Goal: Information Seeking & Learning: Learn about a topic

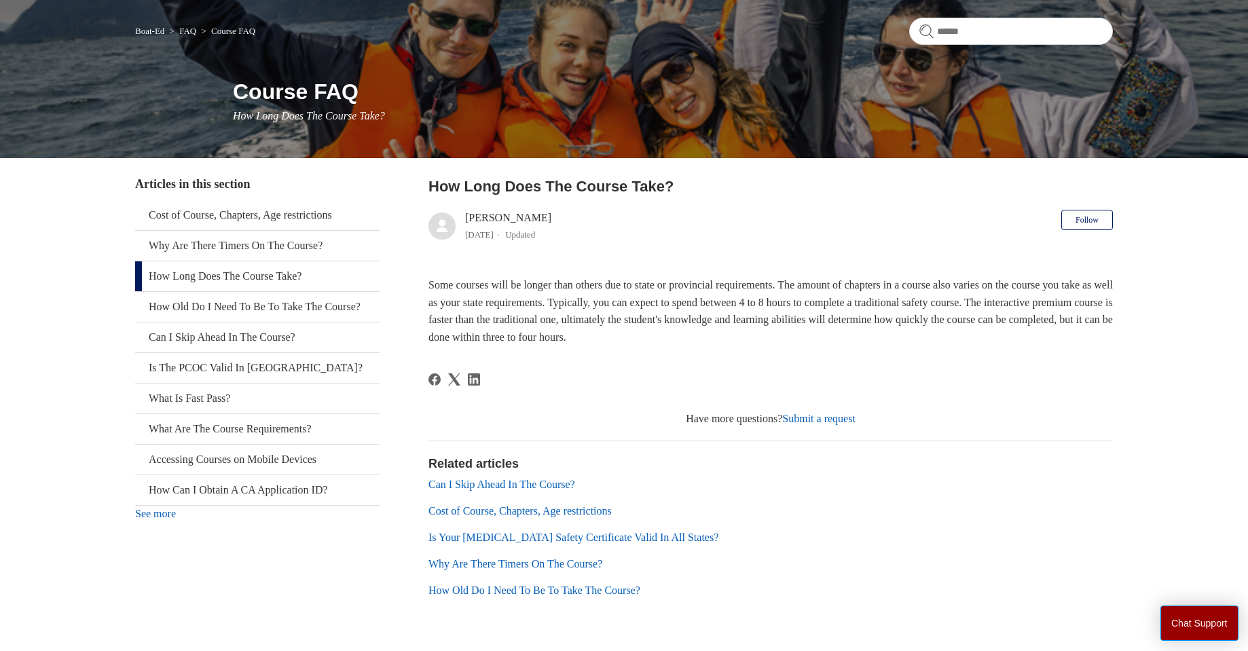
scroll to position [136, 0]
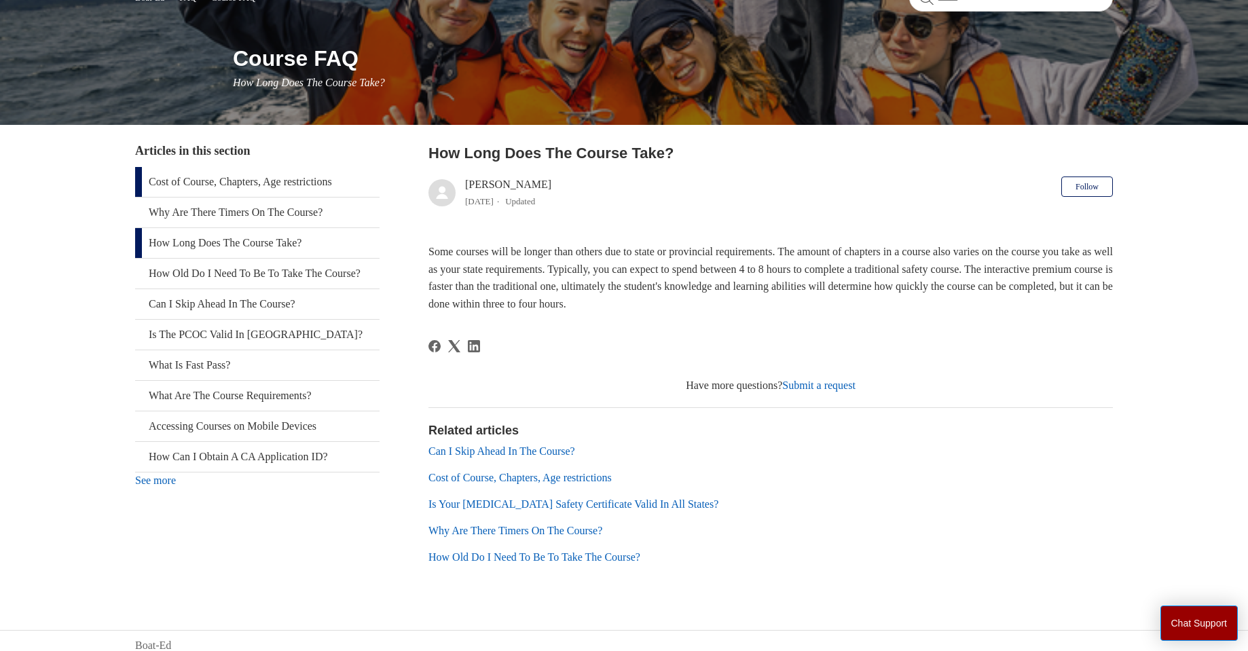
click at [248, 189] on link "Cost of Course, Chapters, Age restrictions" at bounding box center [257, 182] width 244 height 30
click at [209, 380] on link "What Is Fast Pass?" at bounding box center [257, 365] width 244 height 30
